Goal: Task Accomplishment & Management: Check status

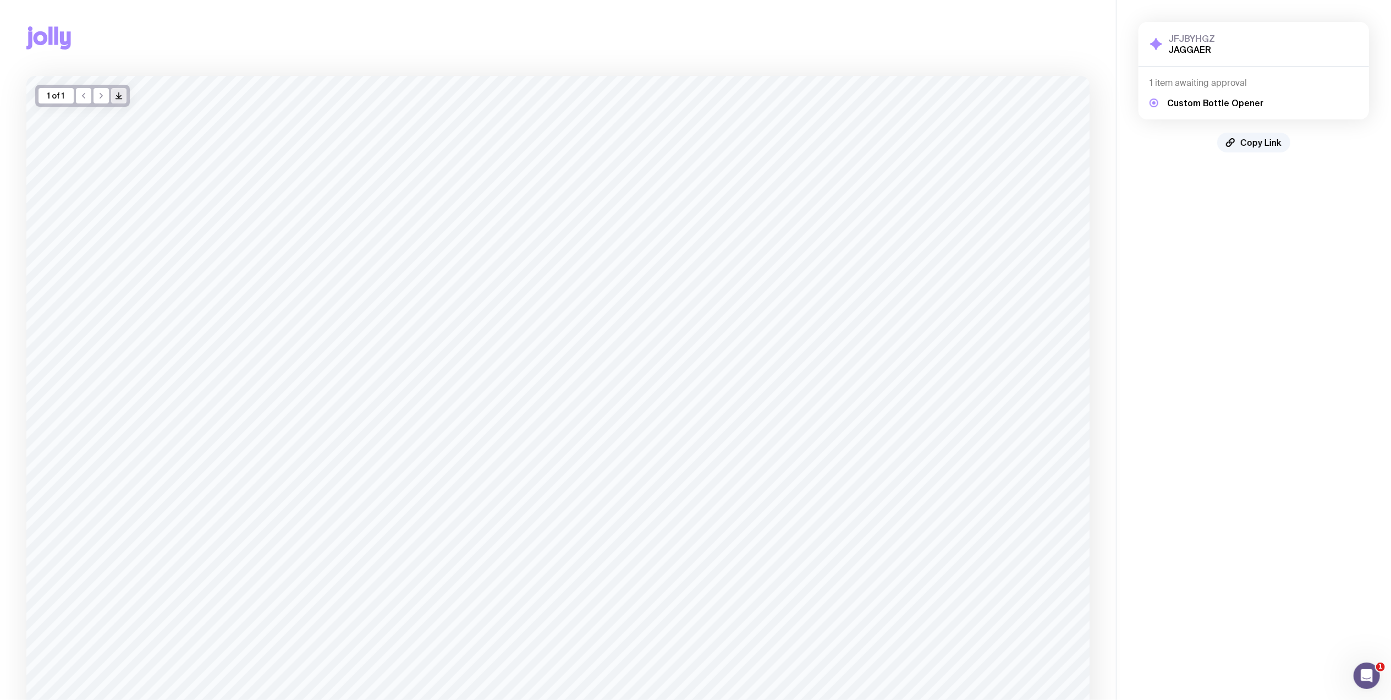
click at [117, 92] on icon "/> />" at bounding box center [118, 95] width 9 height 9
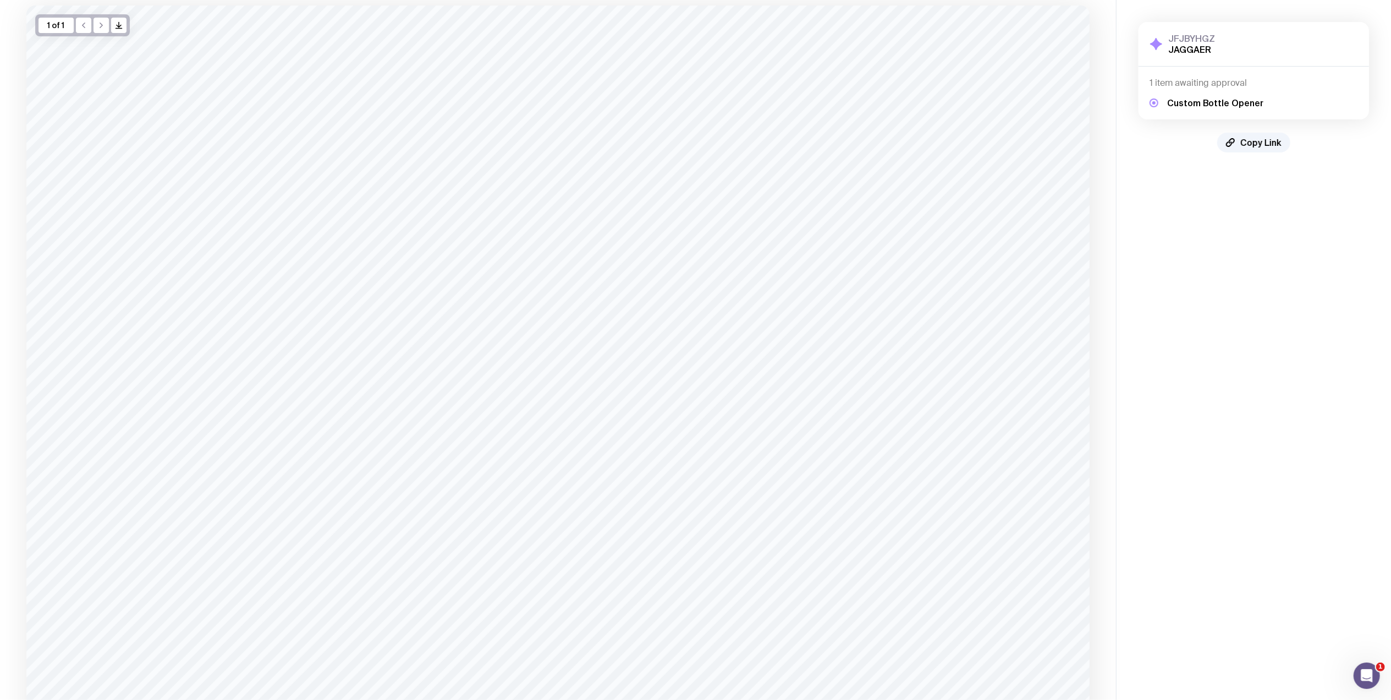
scroll to position [212, 0]
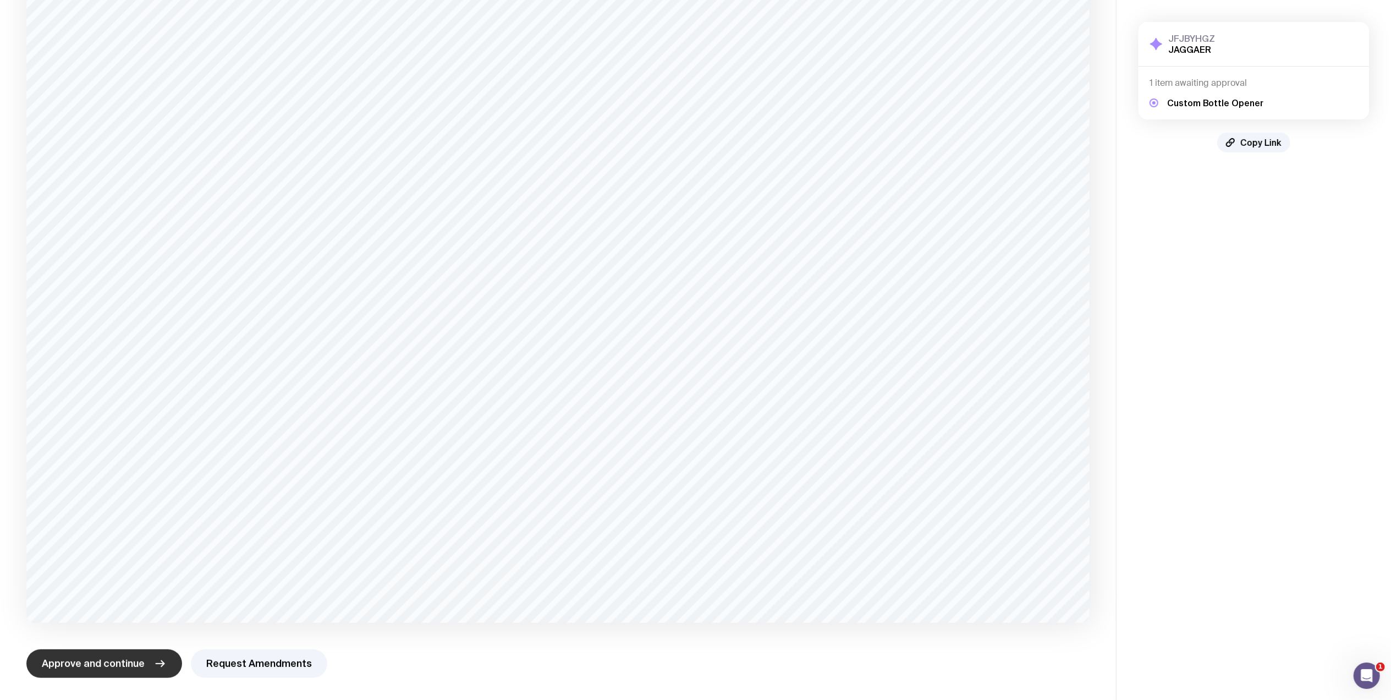
click at [97, 663] on span "Approve and continue" at bounding box center [93, 663] width 103 height 13
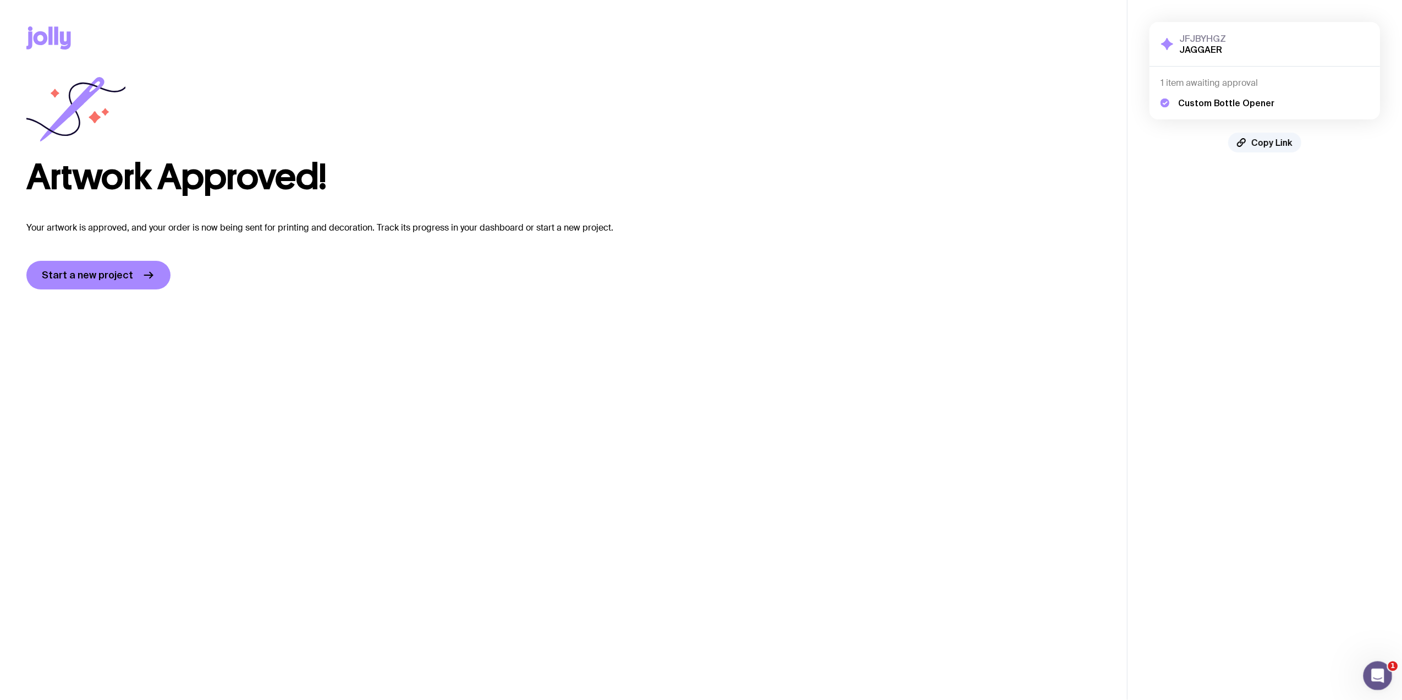
click at [1380, 678] on icon "Open Intercom Messenger" at bounding box center [1377, 674] width 18 height 18
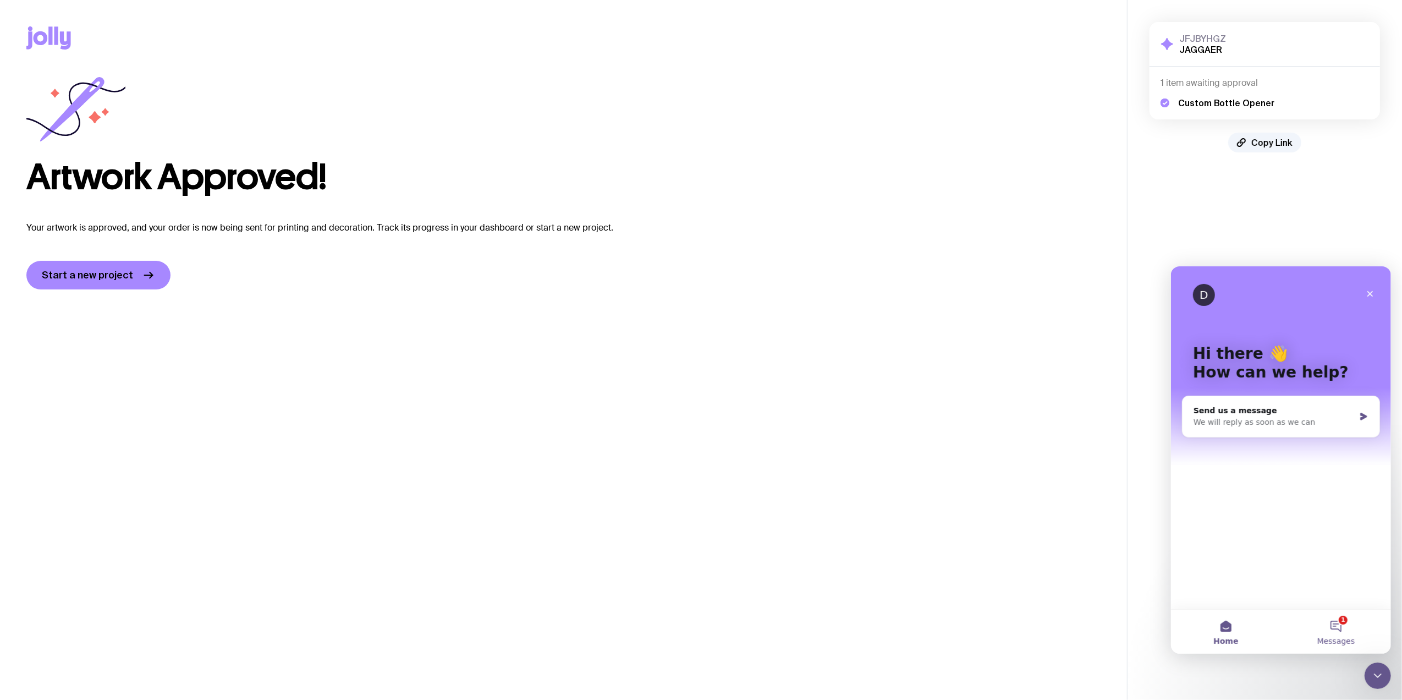
click at [1325, 629] on button "1 Messages" at bounding box center [1336, 631] width 110 height 44
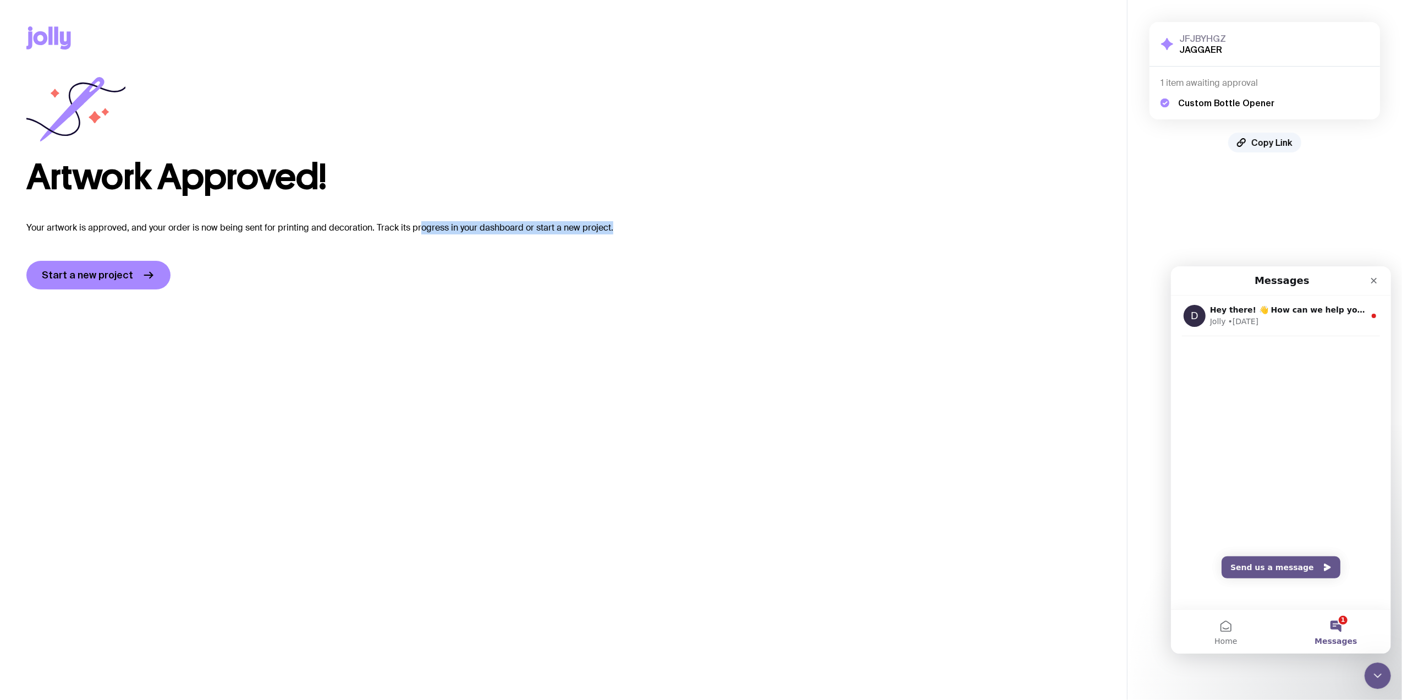
drag, startPoint x: 420, startPoint y: 232, endPoint x: 634, endPoint y: 225, distance: 213.5
click at [634, 225] on p "Your artwork is approved, and your order is now being sent for printing and dec…" at bounding box center [563, 227] width 1074 height 13
drag, startPoint x: 634, startPoint y: 225, endPoint x: 920, endPoint y: 109, distance: 308.7
click at [920, 109] on div "Artwork Approved!" at bounding box center [563, 135] width 1074 height 119
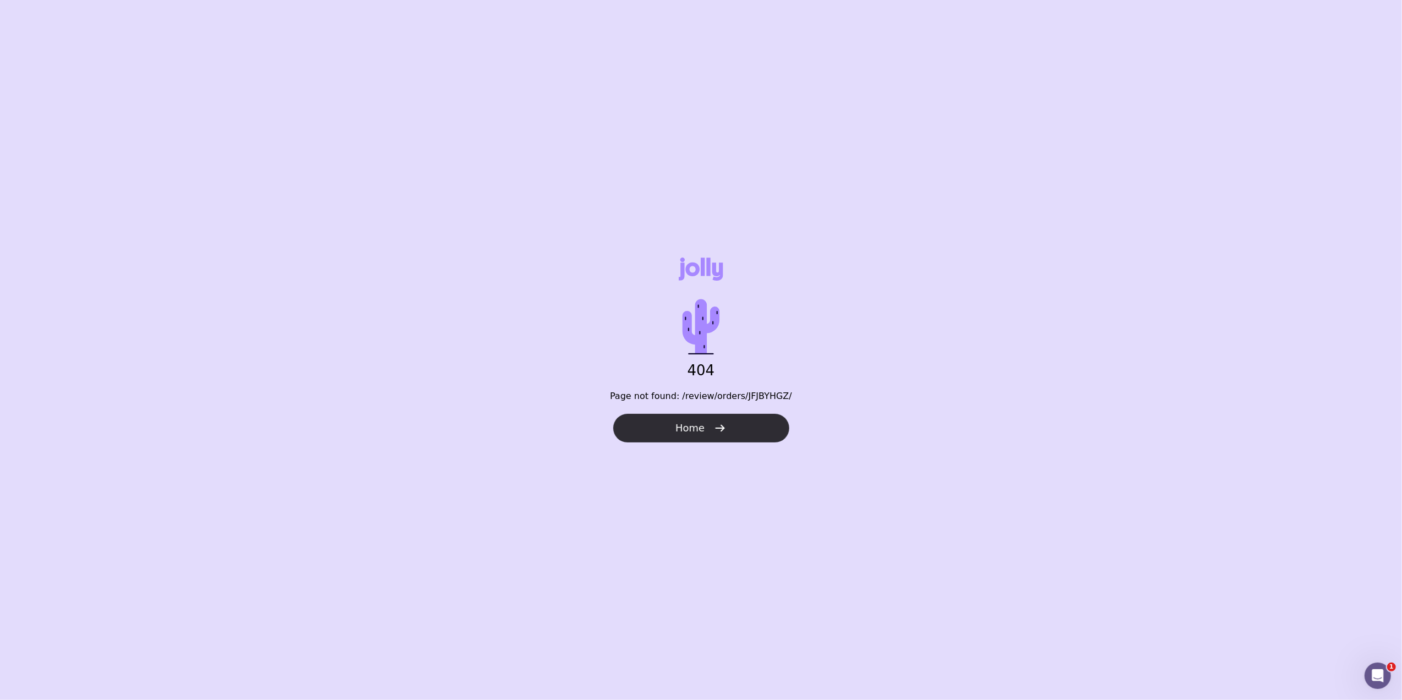
click at [688, 423] on span "Home" at bounding box center [690, 427] width 29 height 13
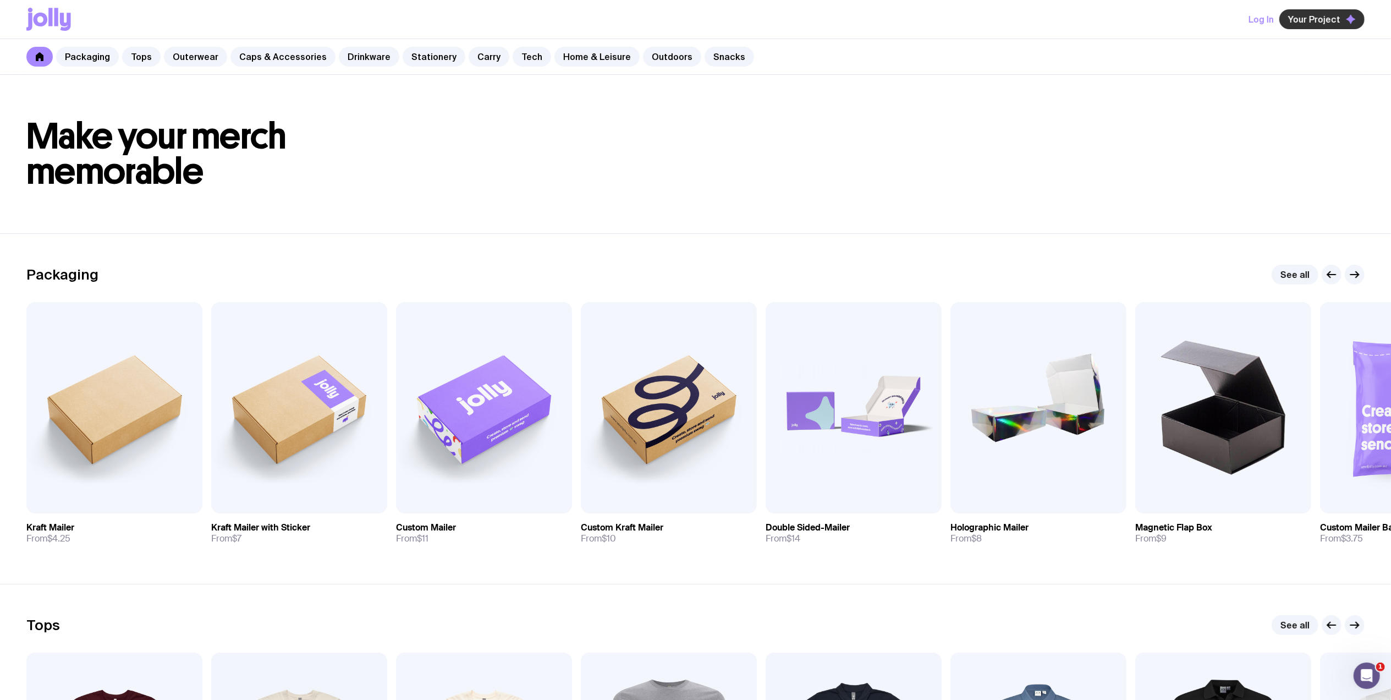
click at [1316, 20] on span "Your Project" at bounding box center [1314, 19] width 52 height 11
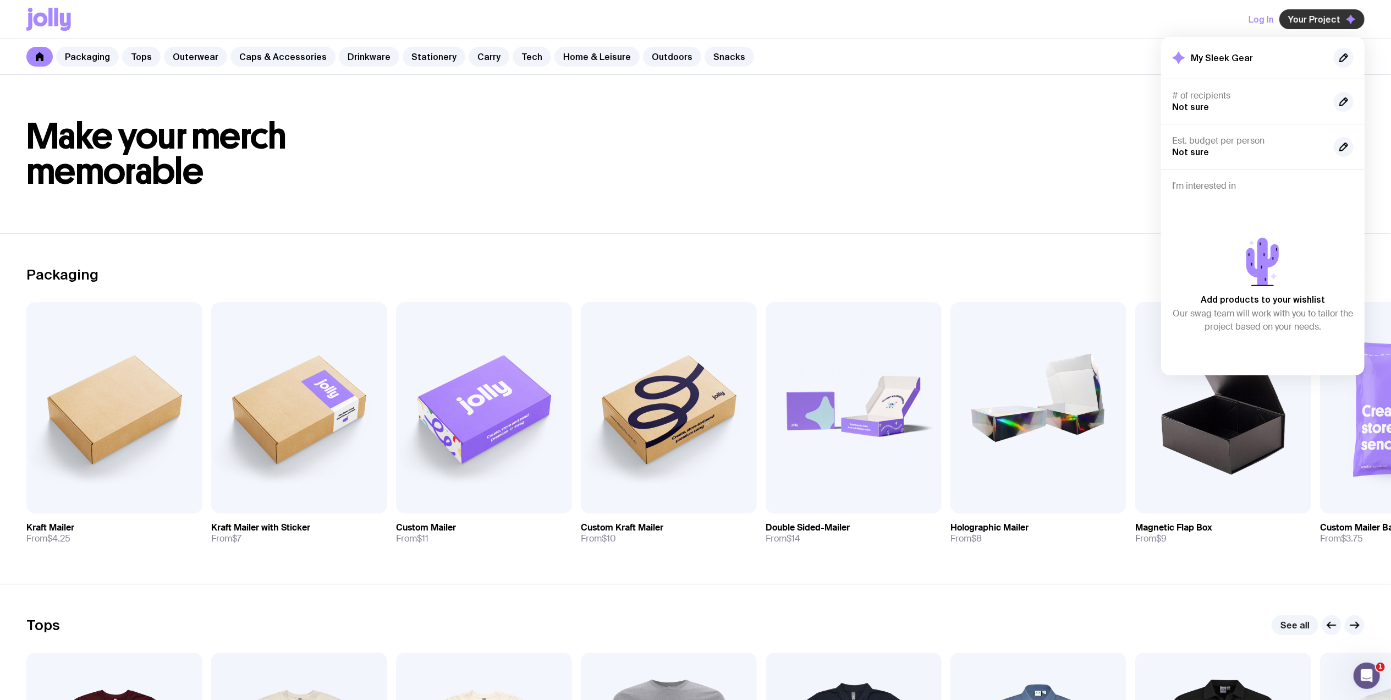
click at [1316, 20] on span "Your Project" at bounding box center [1314, 19] width 52 height 11
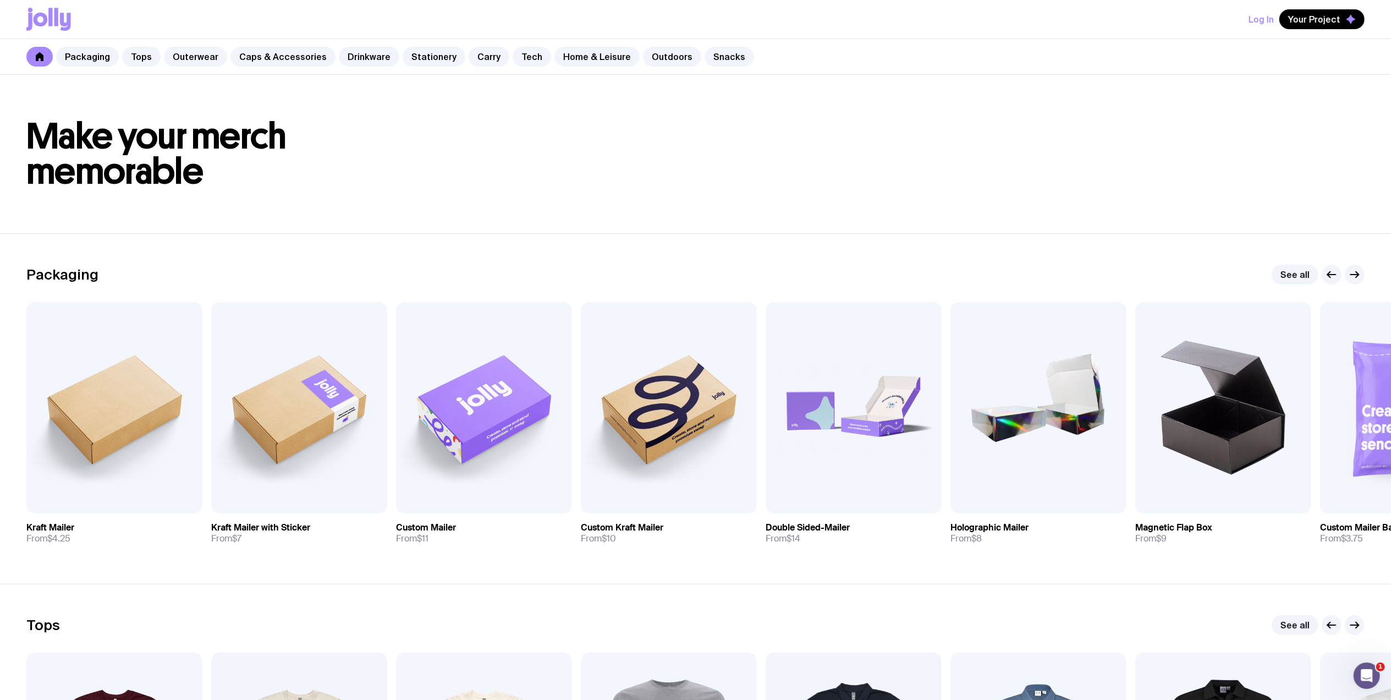
click at [1256, 23] on button "Log In" at bounding box center [1261, 19] width 25 height 20
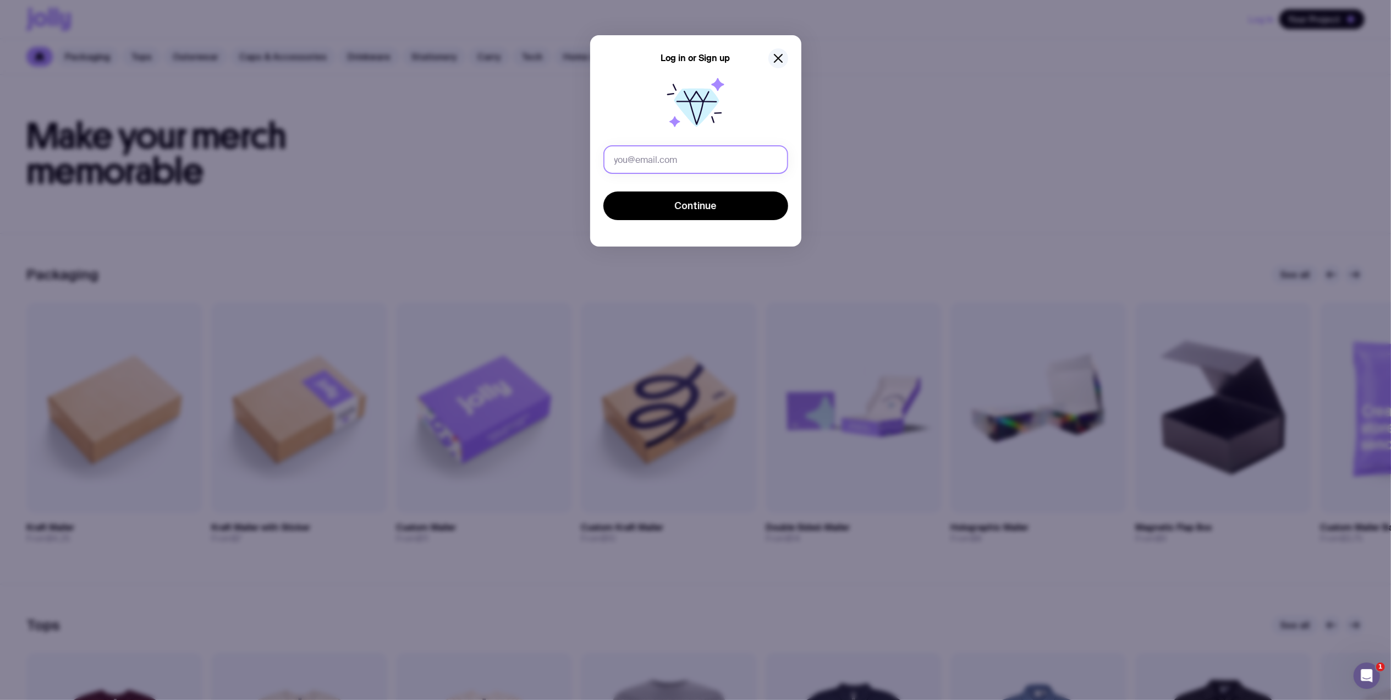
click at [695, 161] on input "text" at bounding box center [695, 159] width 185 height 29
type input "gchong@jaggaer.com"
click at [645, 210] on button "Continue" at bounding box center [695, 205] width 185 height 29
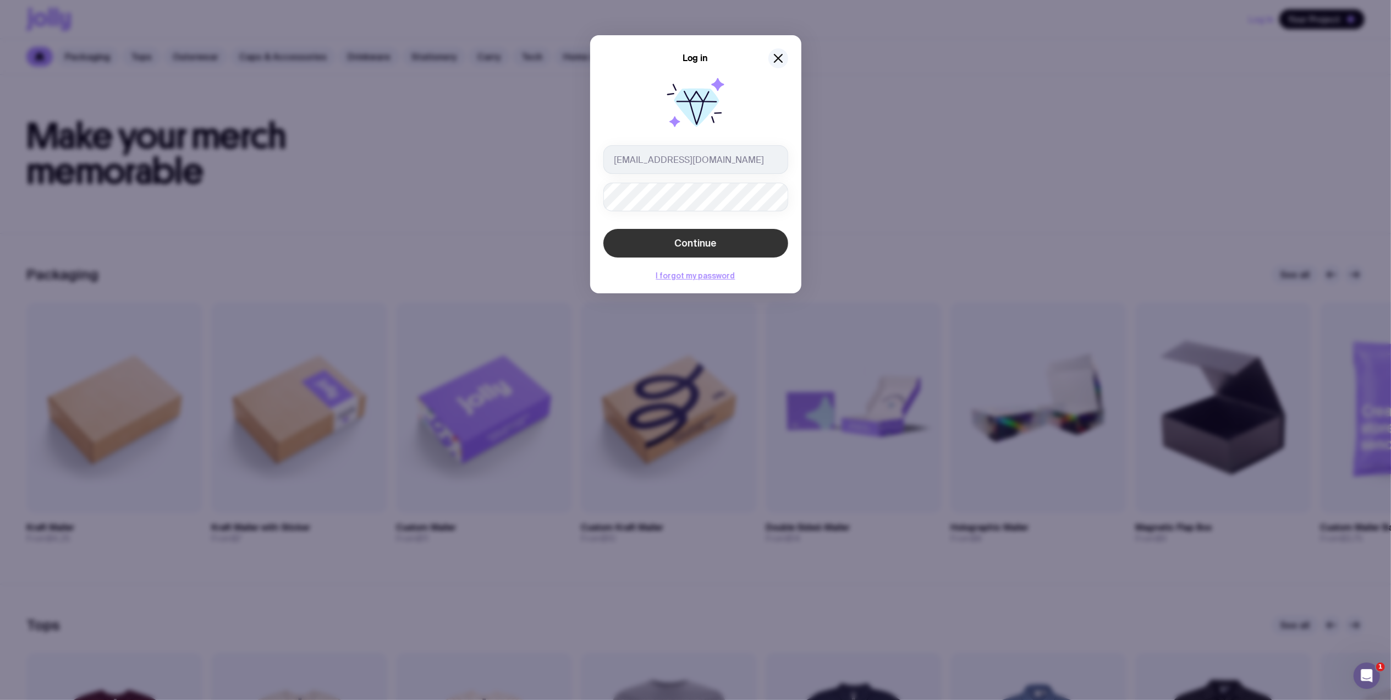
click at [698, 238] on span "Continue" at bounding box center [695, 243] width 42 height 13
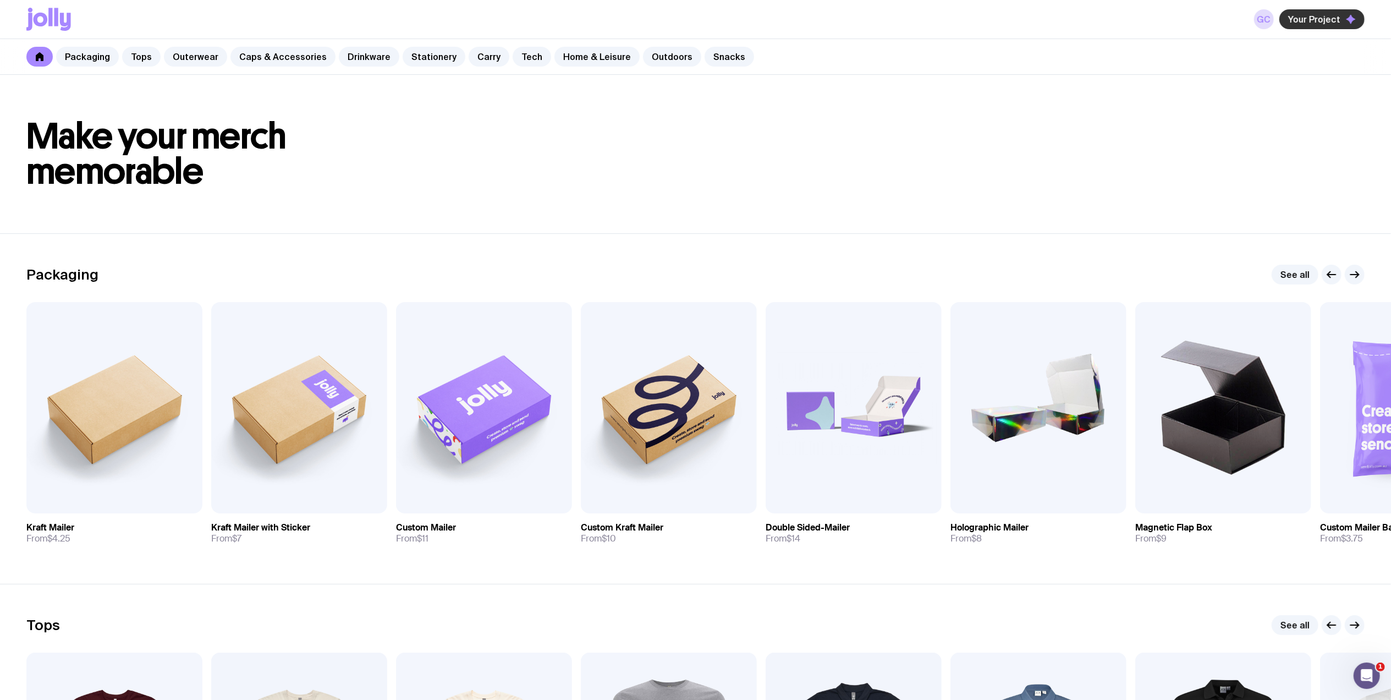
click at [1302, 19] on span "Your Project" at bounding box center [1314, 19] width 52 height 11
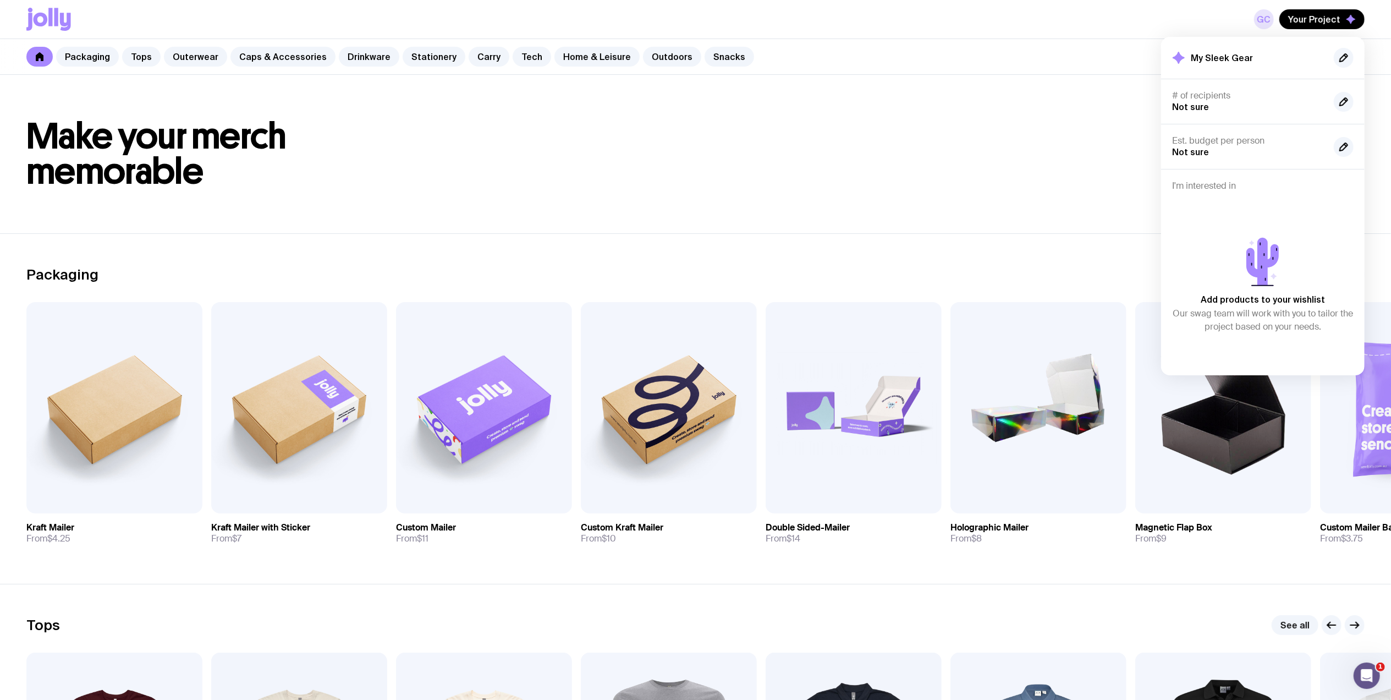
click at [1270, 20] on link "GC" at bounding box center [1264, 19] width 20 height 20
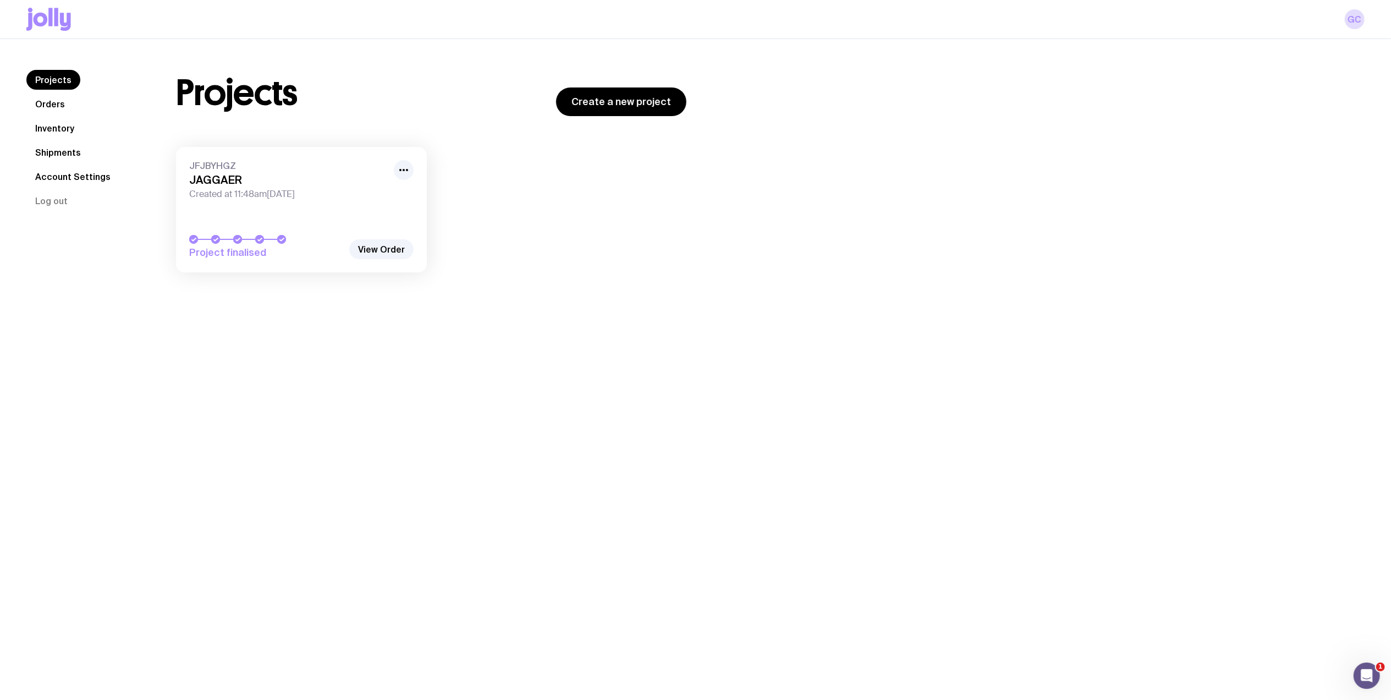
click at [305, 198] on span "Created at 11:48am[DATE]" at bounding box center [288, 194] width 198 height 11
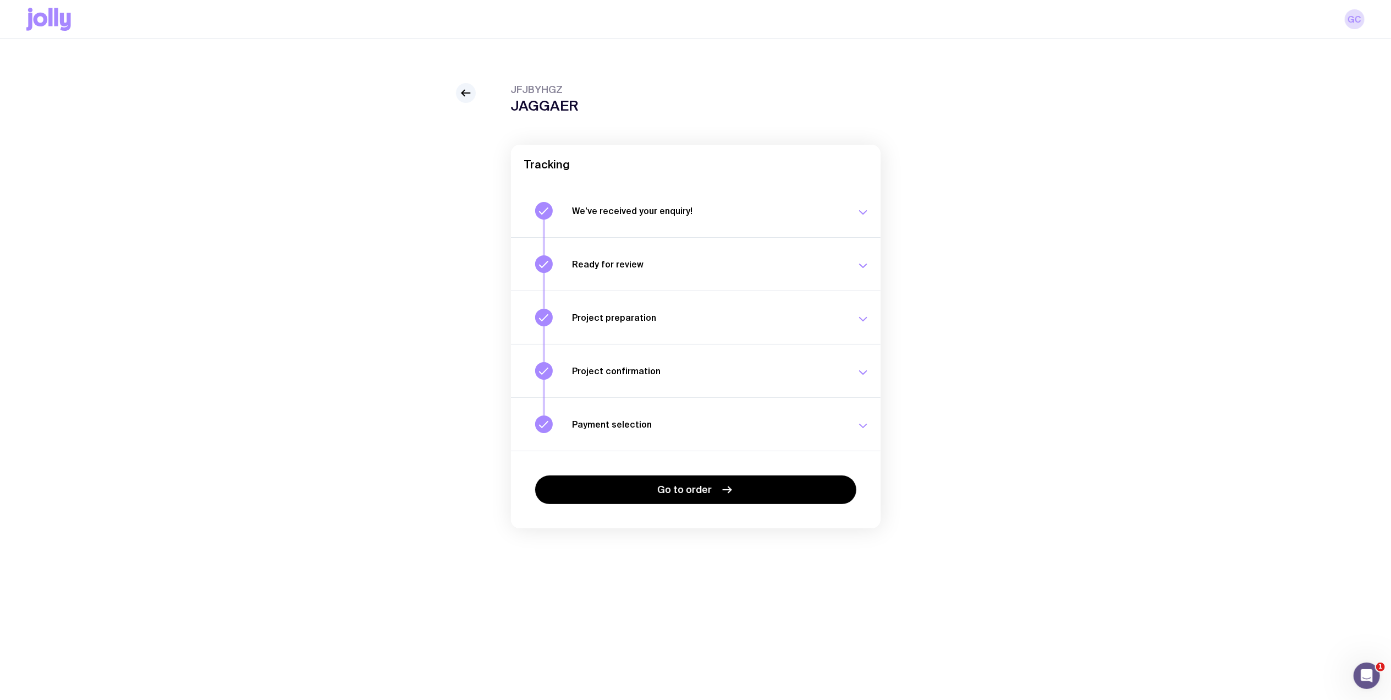
click at [709, 309] on div "Project preparation Your project details are ready for review. Wed 3 Sep, 9:25am" at bounding box center [721, 318] width 297 height 18
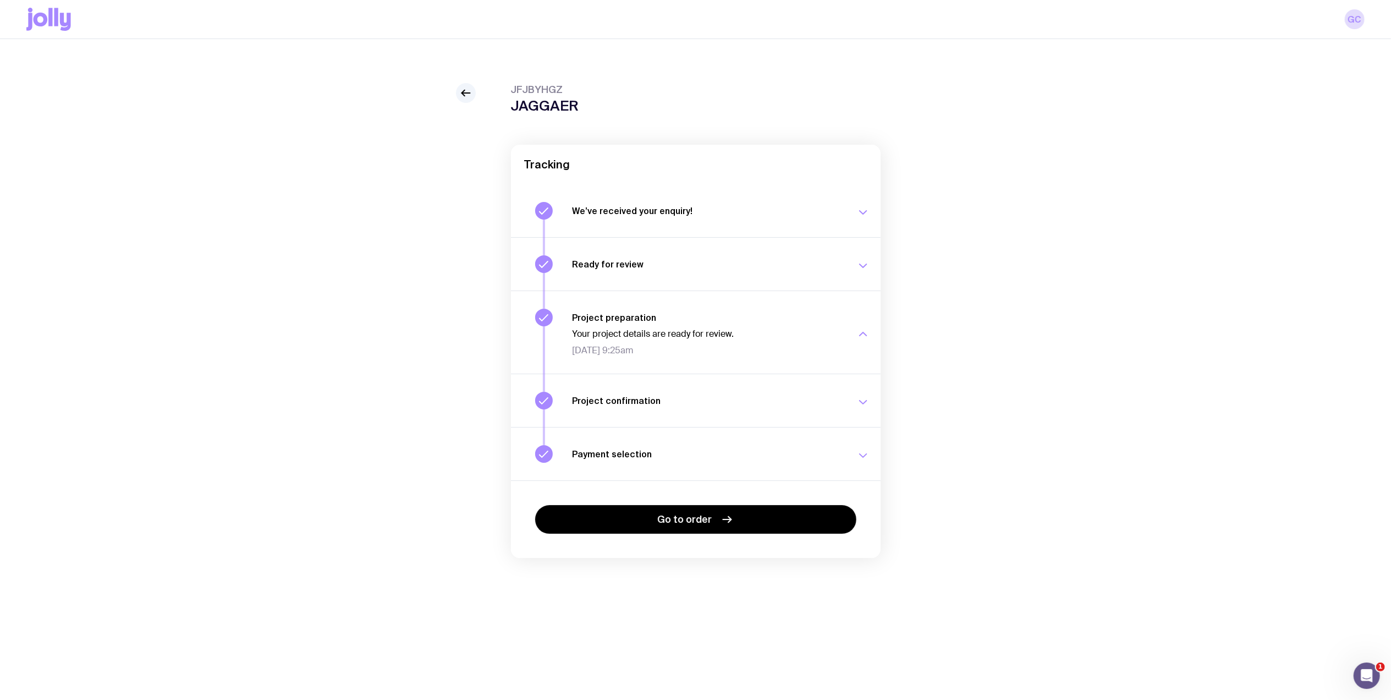
click at [757, 381] on button "Project confirmation Your project details have been confirmed. Wed 3 Sep, 9:48am" at bounding box center [696, 400] width 370 height 53
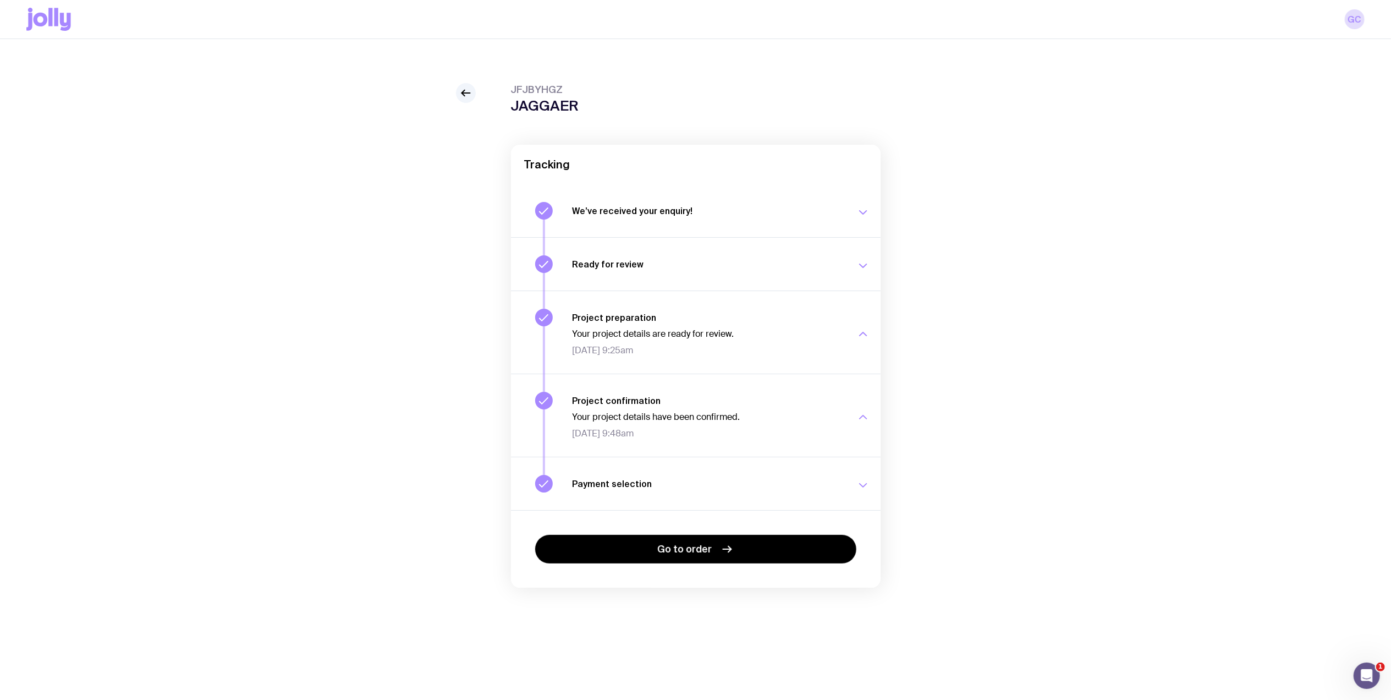
click at [755, 480] on h3 "Payment selection" at bounding box center [708, 483] width 271 height 11
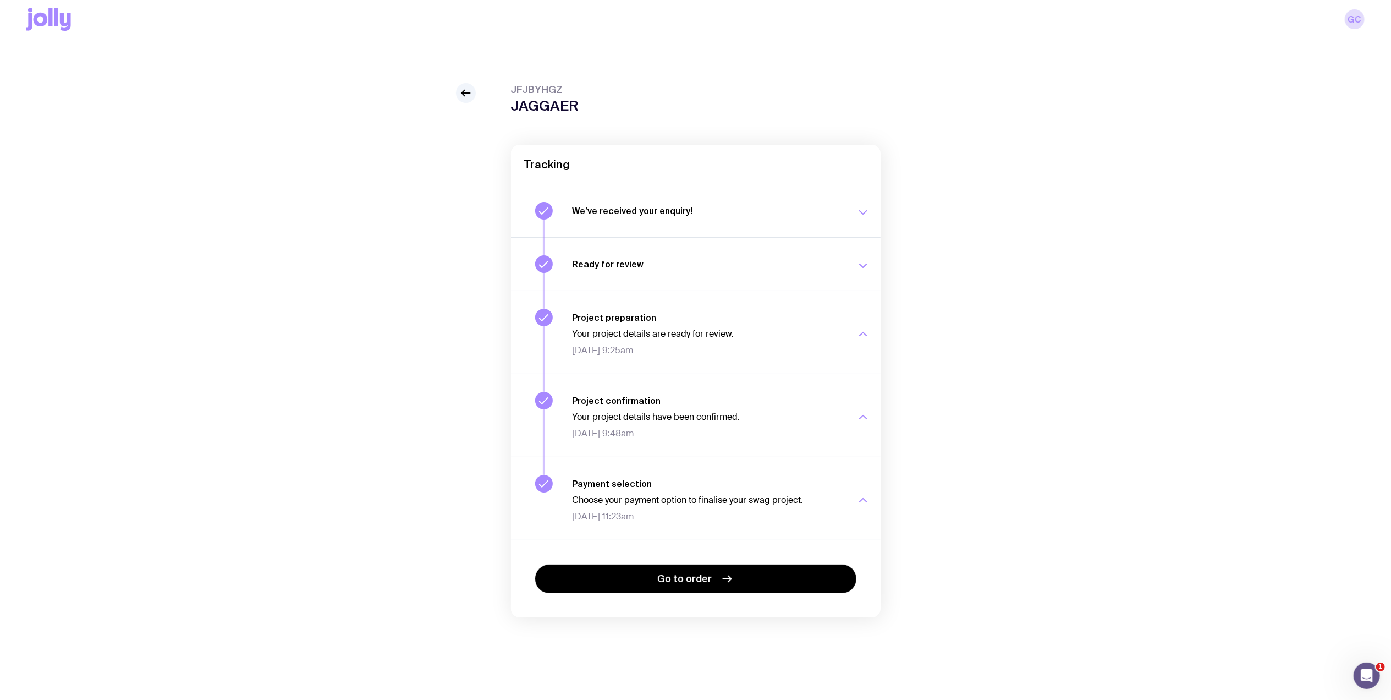
click at [720, 564] on div "Go to order" at bounding box center [696, 579] width 370 height 78
click at [695, 581] on span "Go to order" at bounding box center [684, 578] width 54 height 13
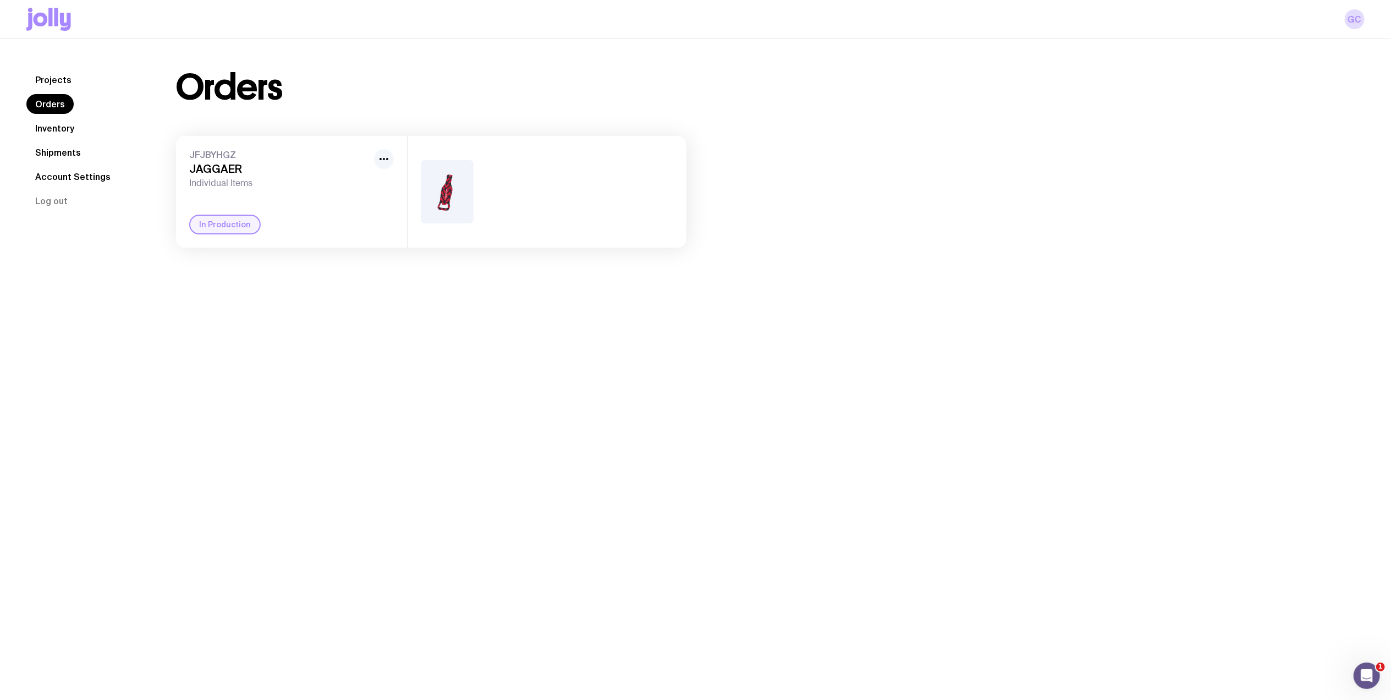
click at [381, 164] on icon "button" at bounding box center [383, 158] width 13 height 13
click at [216, 222] on div "In Production" at bounding box center [225, 225] width 72 height 20
click at [211, 163] on h3 "JAGGAER" at bounding box center [279, 168] width 180 height 13
click at [225, 139] on div "JFJBYHGZ JAGGAER Individual Items In Production" at bounding box center [291, 192] width 231 height 112
click at [52, 130] on link "Inventory" at bounding box center [54, 128] width 57 height 20
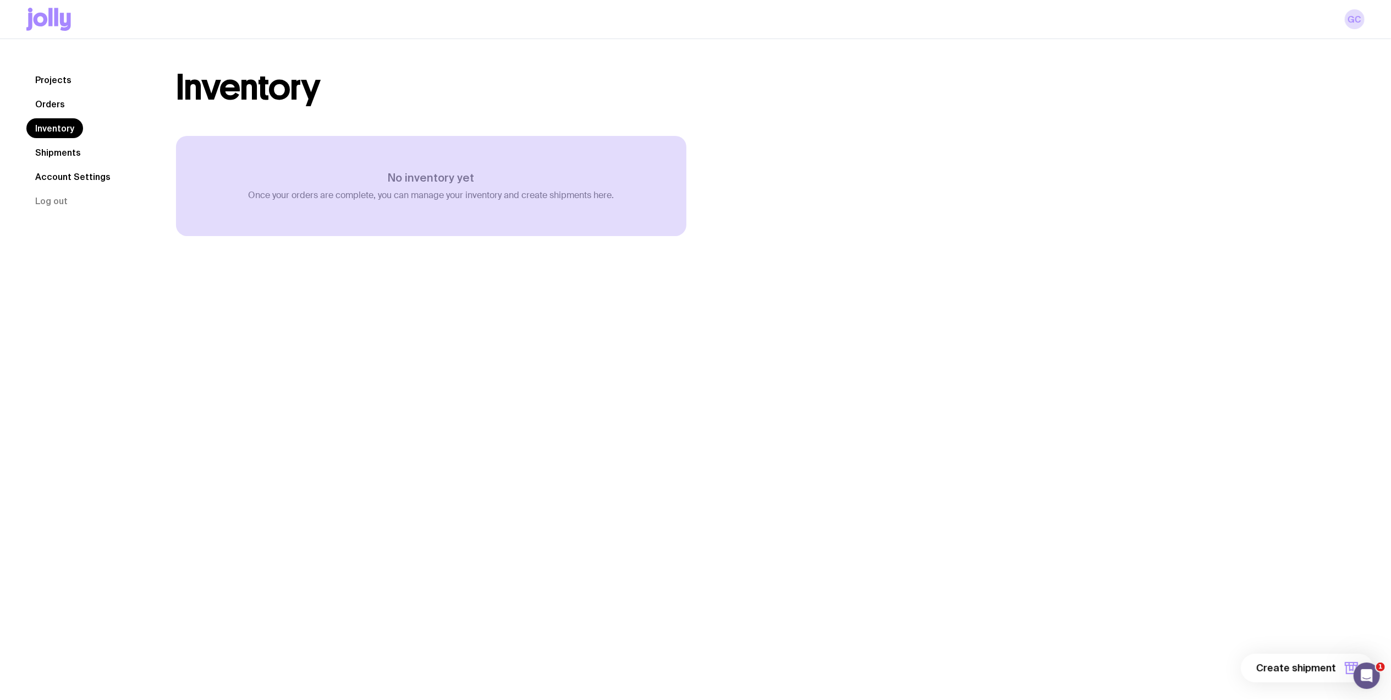
click at [46, 151] on link "Shipments" at bounding box center [57, 152] width 63 height 20
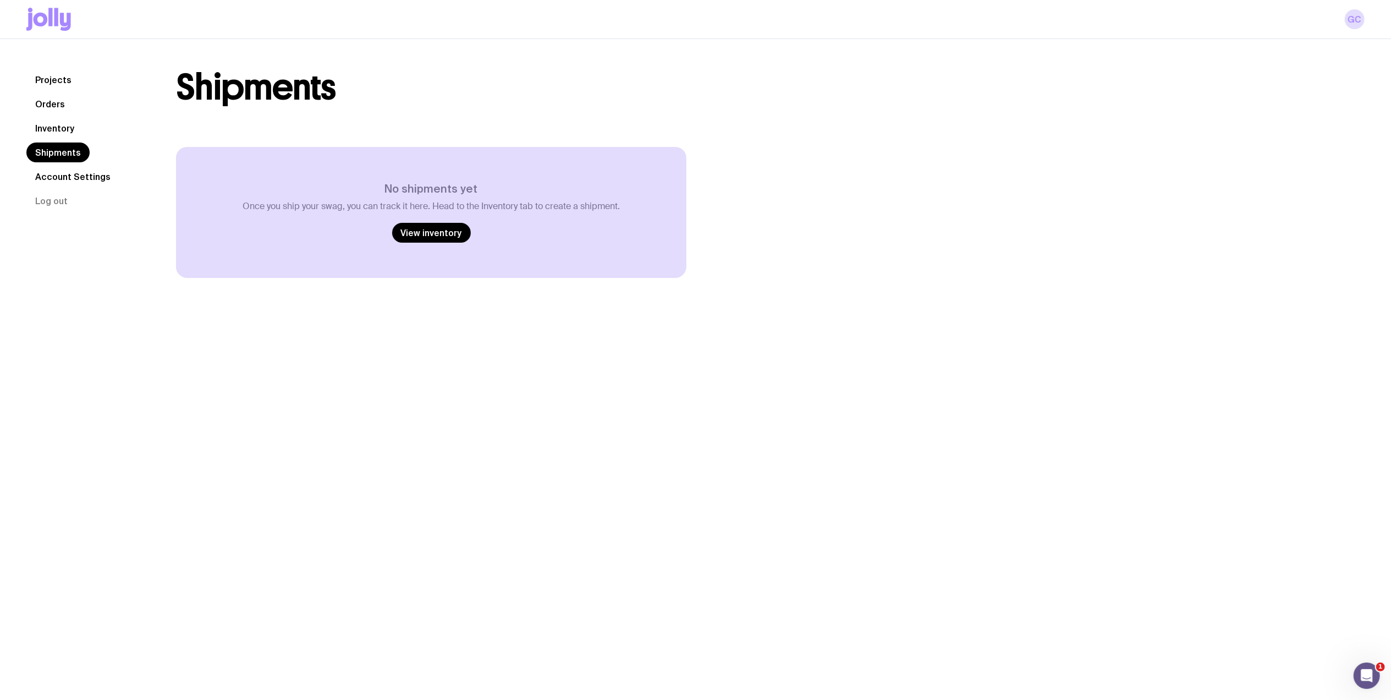
click at [59, 179] on link "Account Settings" at bounding box center [72, 177] width 93 height 20
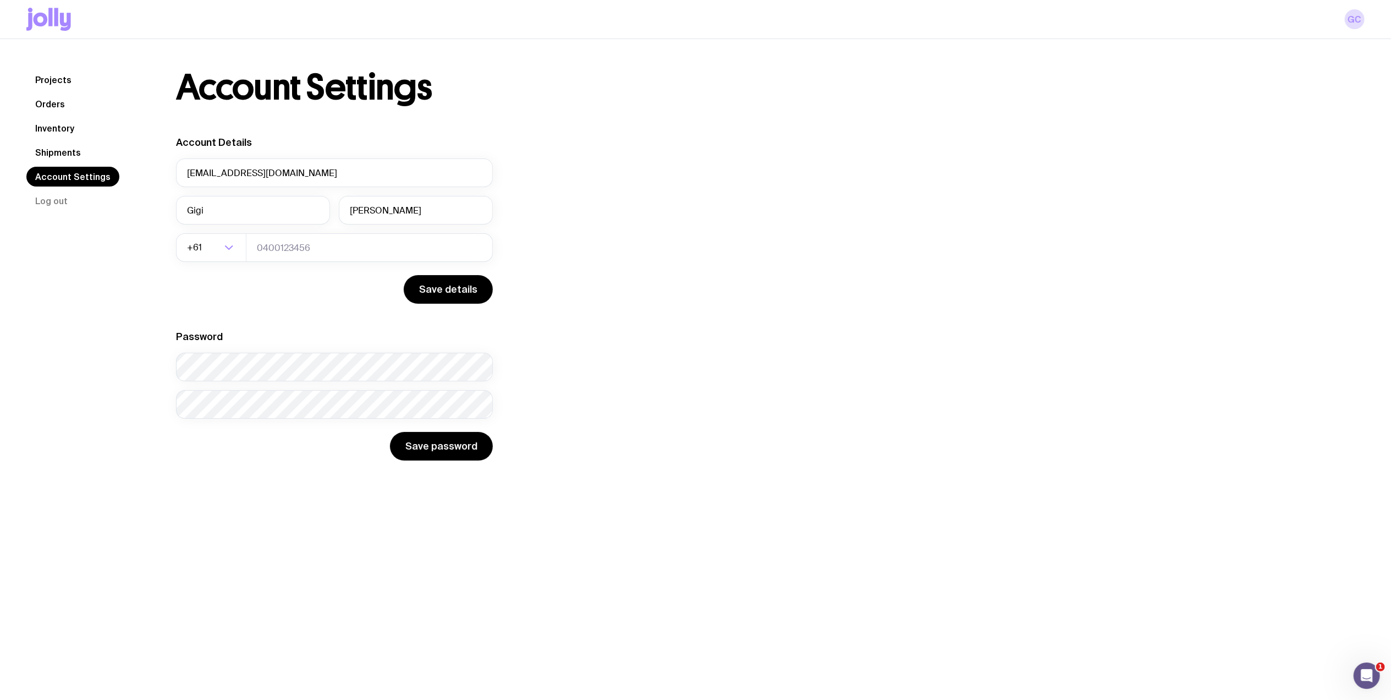
click at [52, 73] on link "Projects" at bounding box center [53, 80] width 54 height 20
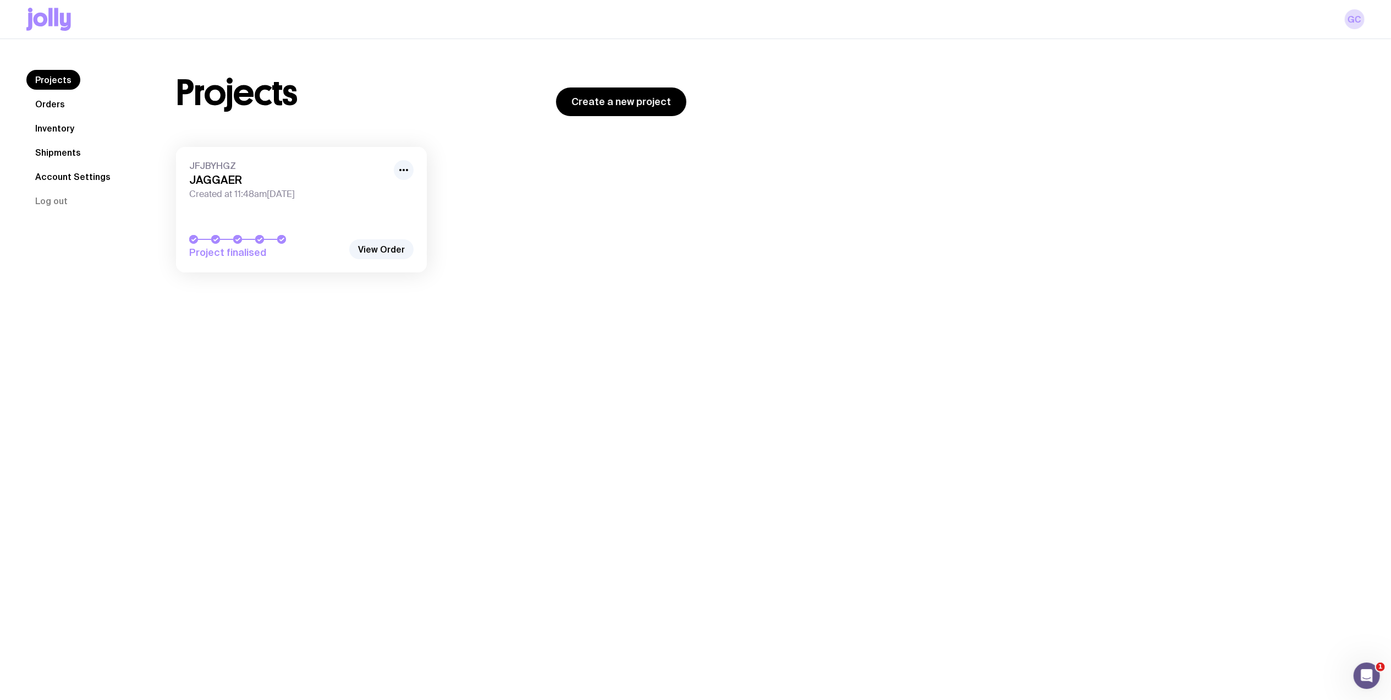
click at [56, 98] on link "Orders" at bounding box center [49, 104] width 47 height 20
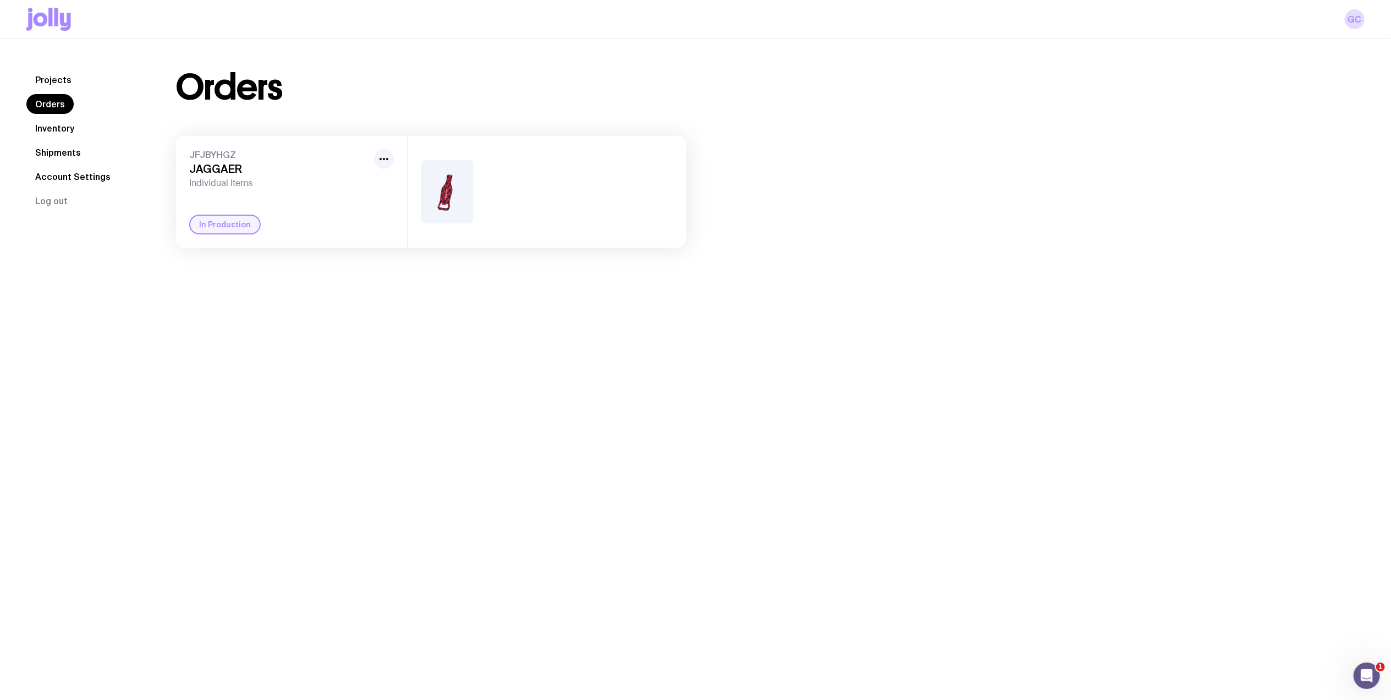
click at [260, 174] on h3 "JAGGAER" at bounding box center [279, 168] width 180 height 13
click at [379, 160] on icon "button" at bounding box center [383, 158] width 13 height 13
click at [290, 159] on span "JFJBYHGZ" at bounding box center [279, 154] width 180 height 11
click at [56, 126] on link "Inventory" at bounding box center [54, 128] width 57 height 20
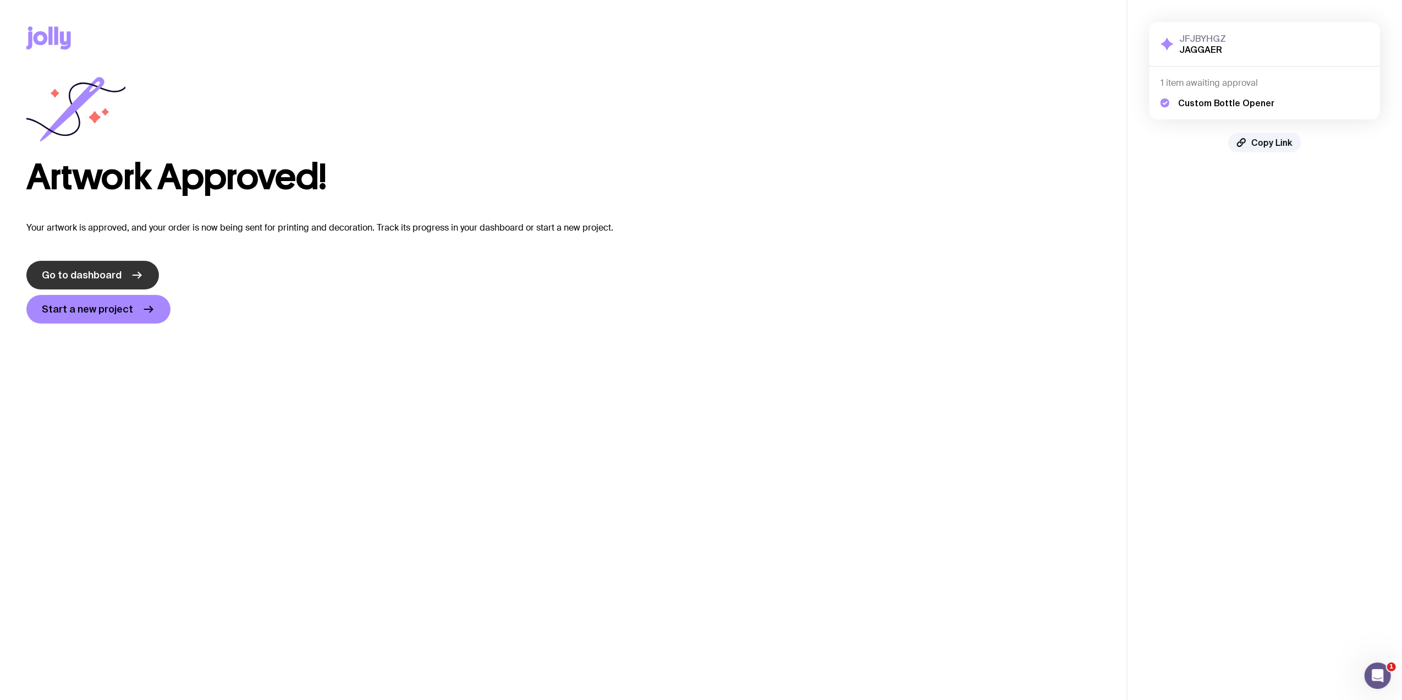
click at [94, 267] on link "Go to dashboard" at bounding box center [92, 275] width 133 height 29
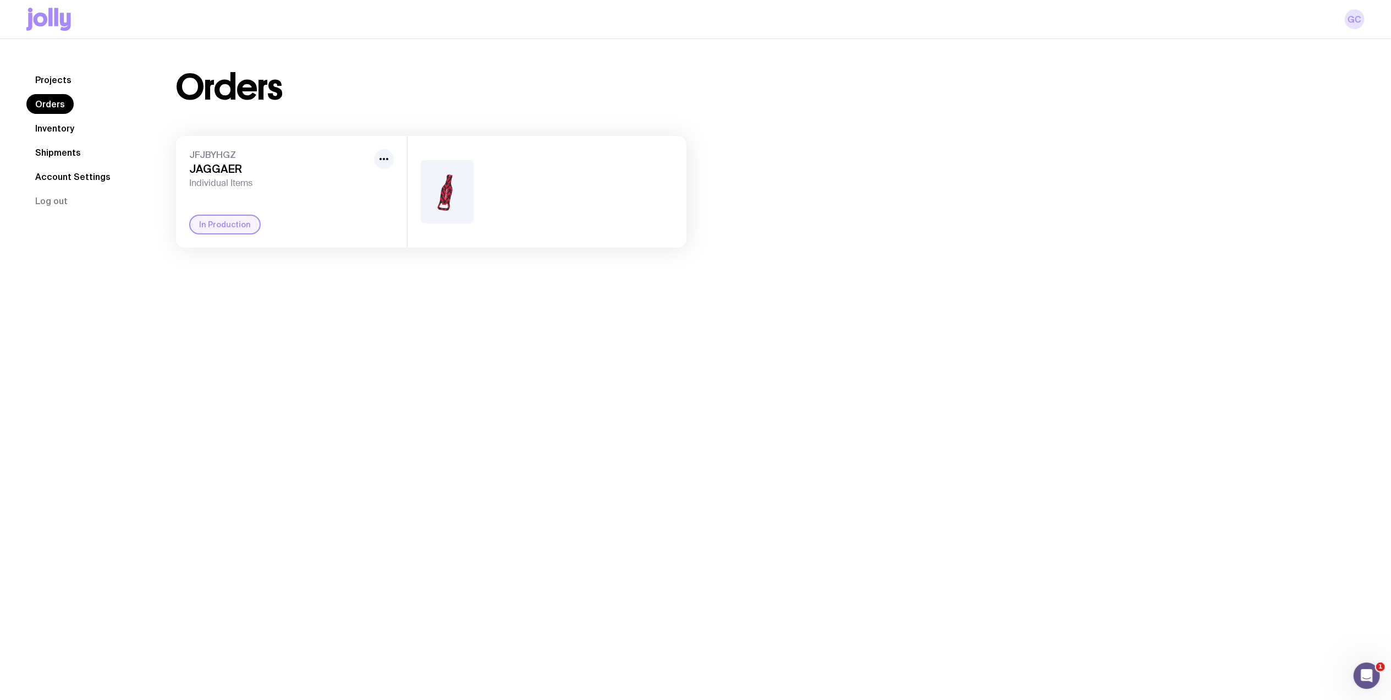
click at [1354, 26] on link "GC" at bounding box center [1355, 19] width 20 height 20
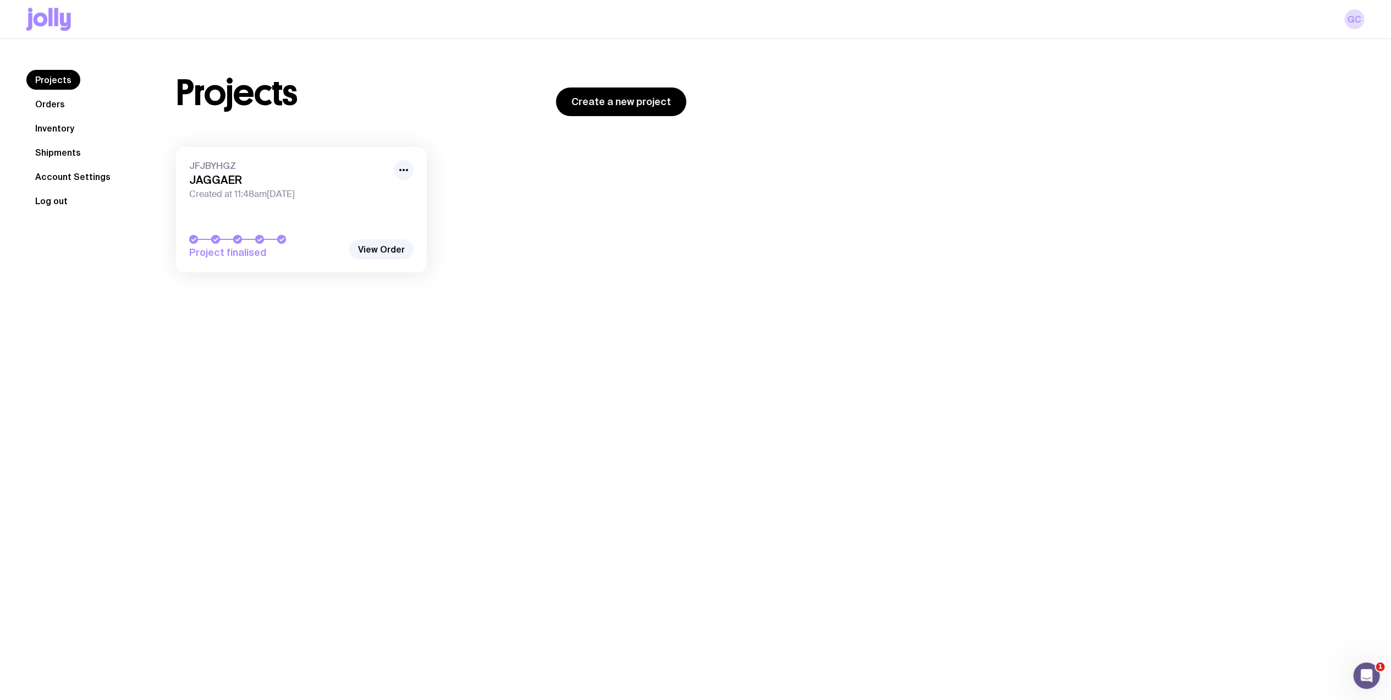
click at [53, 203] on button "Log out" at bounding box center [51, 201] width 50 height 20
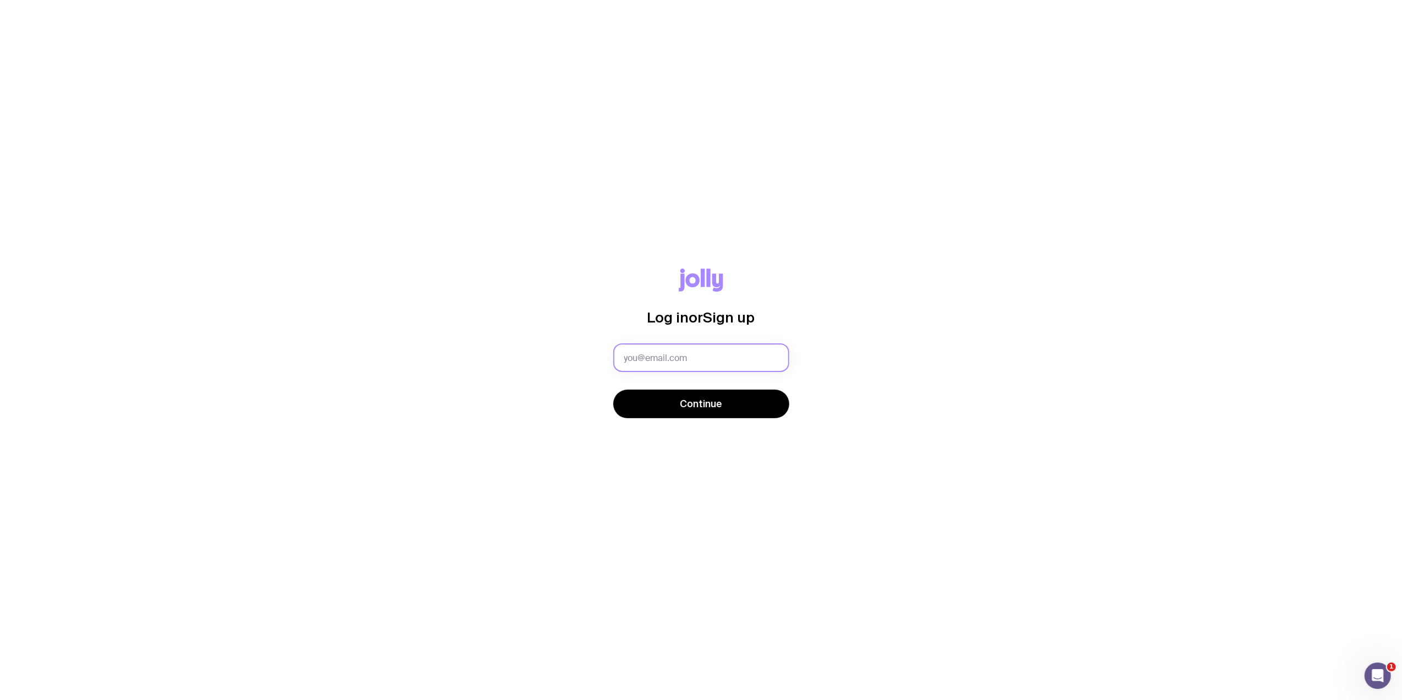
click at [724, 351] on input "text" at bounding box center [701, 357] width 176 height 29
type input "[EMAIL_ADDRESS][DOMAIN_NAME]"
click at [698, 403] on span "Continue" at bounding box center [701, 403] width 42 height 13
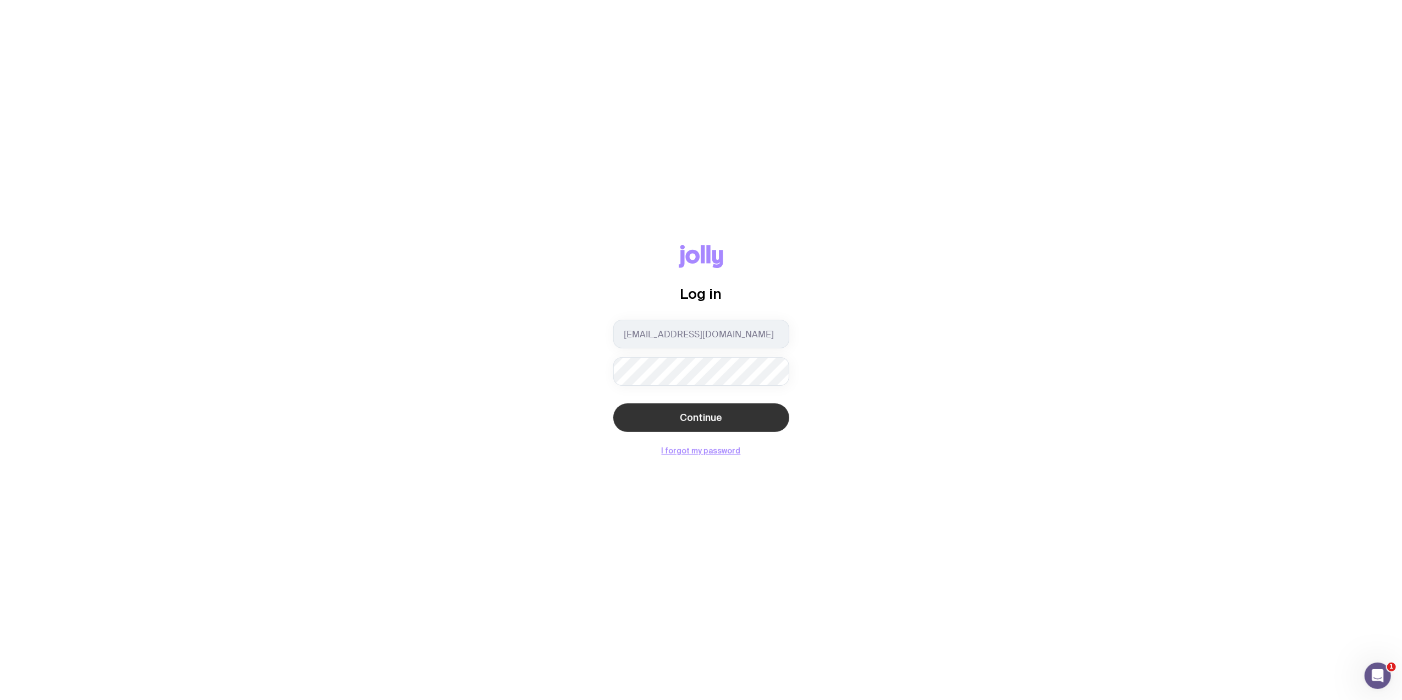
click at [698, 414] on span "Continue" at bounding box center [701, 417] width 42 height 13
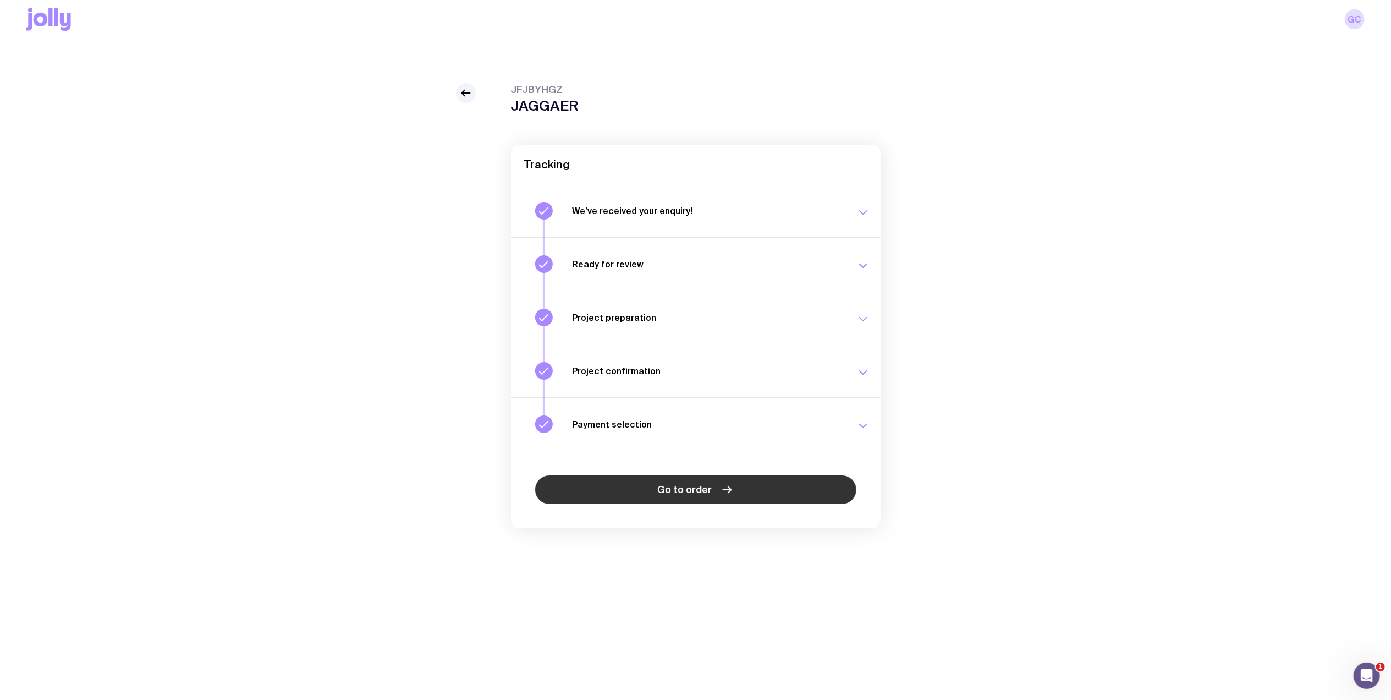
click at [703, 490] on span "Go to order" at bounding box center [684, 489] width 54 height 13
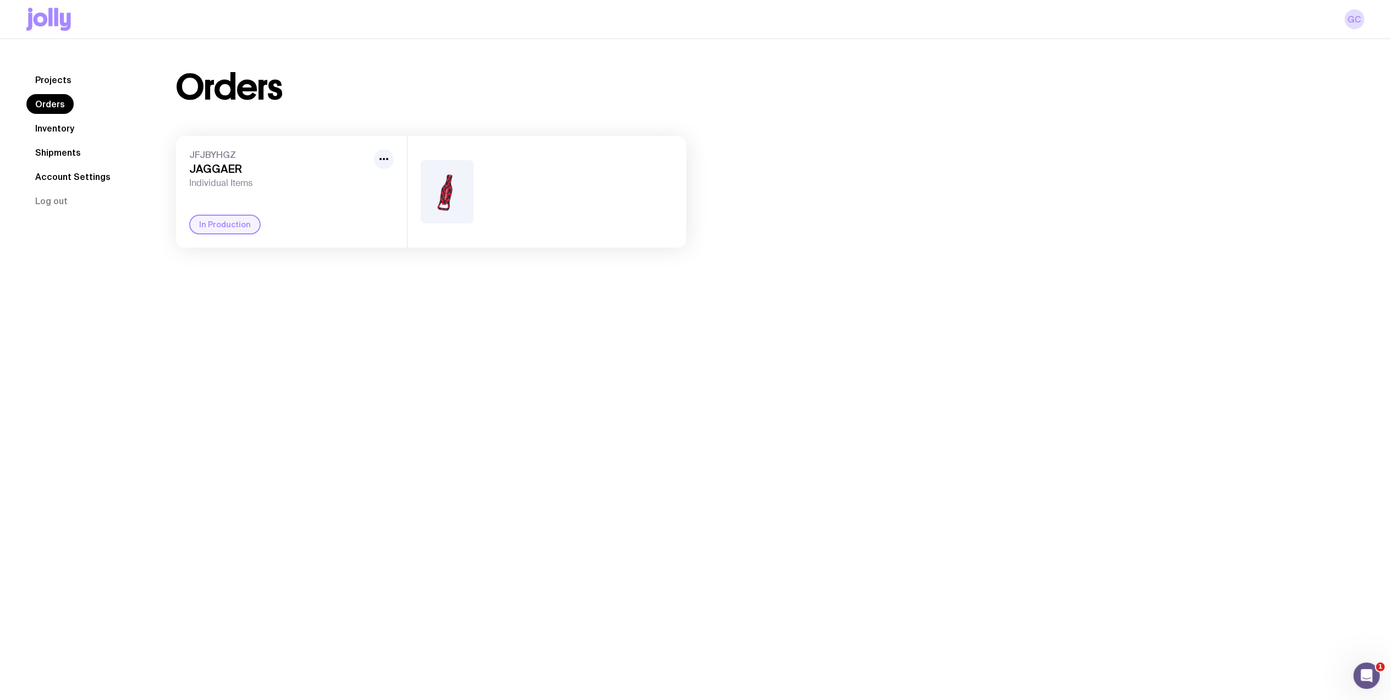
click at [232, 172] on h3 "JAGGAER" at bounding box center [279, 168] width 180 height 13
click at [232, 234] on div "In Production" at bounding box center [225, 225] width 72 height 20
click at [1051, 23] on link "GC" at bounding box center [1355, 19] width 20 height 20
